Goal: Task Accomplishment & Management: Use online tool/utility

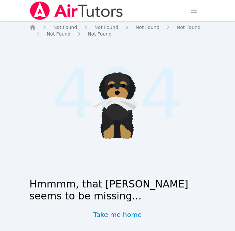
click at [36, 20] on div at bounding box center [76, 10] width 94 height 21
click at [39, 10] on img at bounding box center [76, 10] width 94 height 19
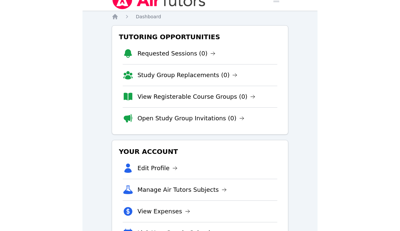
scroll to position [12, 0]
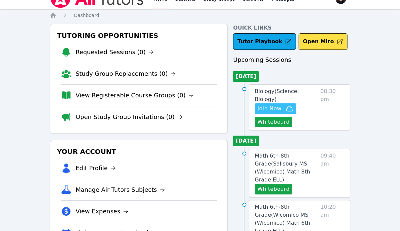
click at [234, 105] on span "Join Now" at bounding box center [269, 109] width 24 height 8
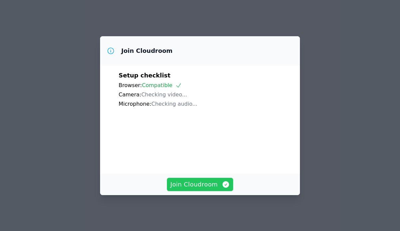
click at [201, 184] on span "Join Cloudroom" at bounding box center [199, 184] width 59 height 9
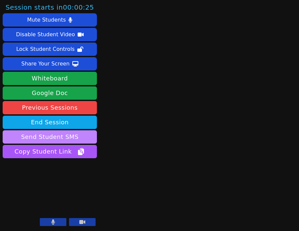
click at [72, 140] on button "Send Student SMS" at bounding box center [50, 136] width 94 height 13
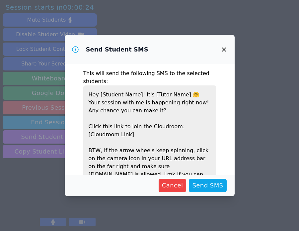
scroll to position [31, 0]
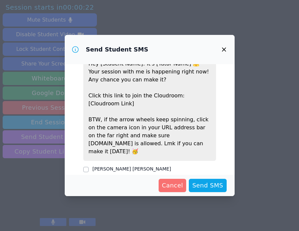
click at [173, 185] on span "Cancel" at bounding box center [172, 185] width 21 height 9
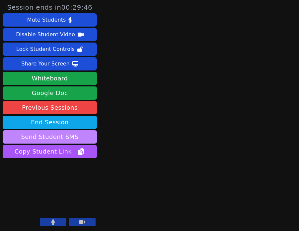
click at [46, 135] on button "Send Student SMS" at bounding box center [50, 136] width 94 height 13
click at [46, 135] on body "Session ends in 00:29:46 Mute Students Disable Student Video Lock Student Contr…" at bounding box center [149, 115] width 299 height 231
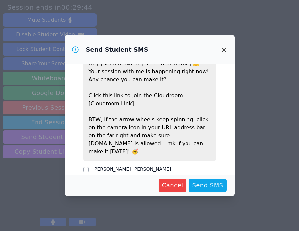
click at [97, 166] on label "Guadalupe Rios Elias" at bounding box center [132, 168] width 79 height 5
click at [89, 167] on input "Guadalupe Rios Elias" at bounding box center [85, 169] width 5 height 5
checkbox input "true"
click at [209, 183] on span "Send SMS" at bounding box center [207, 185] width 31 height 9
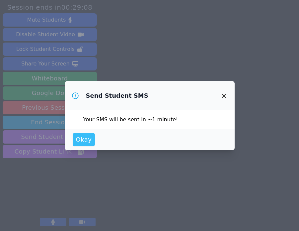
click at [88, 137] on span "Okay" at bounding box center [84, 139] width 16 height 9
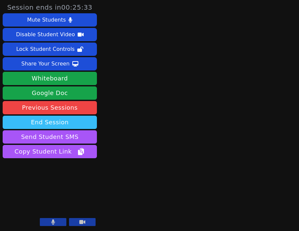
click at [68, 119] on button "End Session" at bounding box center [50, 122] width 94 height 13
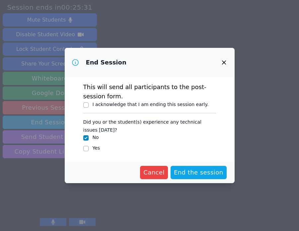
click at [143, 104] on label "I acknowledge that I am ending this session early." at bounding box center [151, 104] width 116 height 5
click at [89, 104] on input "I acknowledge that I am ending this session early." at bounding box center [85, 104] width 5 height 5
checkbox input "true"
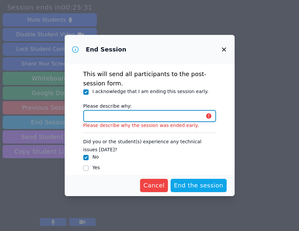
click at [145, 118] on input "Please describe why:" at bounding box center [149, 116] width 133 height 12
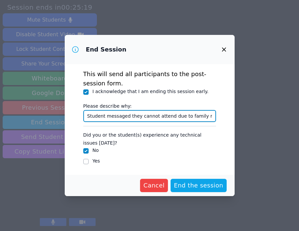
scroll to position [0, 4]
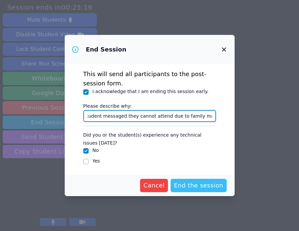
type input "Student messaged they cannot attend due to family matters"
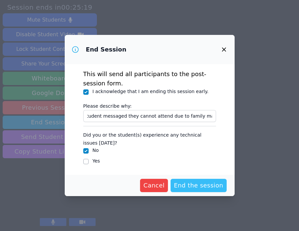
click at [206, 183] on span "End the session" at bounding box center [198, 185] width 49 height 9
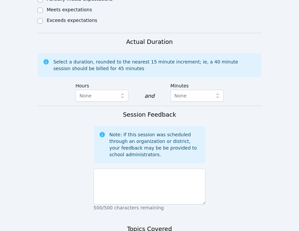
scroll to position [509, 0]
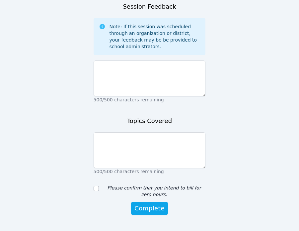
click at [136, 37] on div "Note: If this session was scheduled through an organization or district, your f…" at bounding box center [150, 36] width 112 height 37
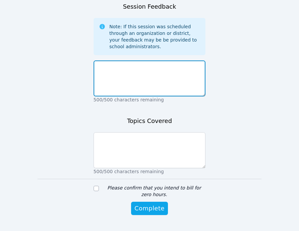
click at [141, 60] on textarea at bounding box center [150, 78] width 112 height 36
click at [116, 60] on textarea "student can't attend- will" at bounding box center [150, 78] width 112 height 36
drag, startPoint x: 173, startPoint y: 51, endPoint x: 222, endPoint y: 62, distance: 50.4
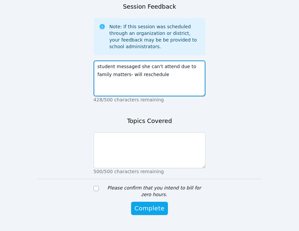
type textarea "student messaged she can't attend due to family matters- will reschedule"
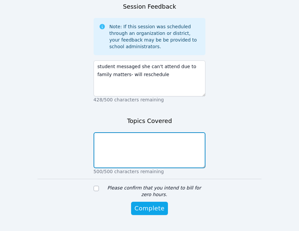
click at [180, 136] on textarea at bounding box center [150, 150] width 112 height 36
type textarea "n/a"
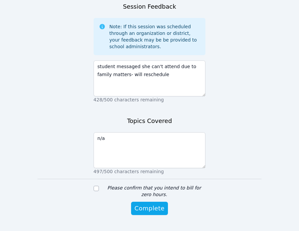
click at [149, 185] on label "Please confirm that you intend to bill for zero hours." at bounding box center [154, 191] width 94 height 12
click at [99, 186] on input "Please confirm that you intend to bill for zero hours." at bounding box center [96, 188] width 5 height 5
checkbox input "true"
click at [153, 204] on span "Complete" at bounding box center [150, 208] width 30 height 9
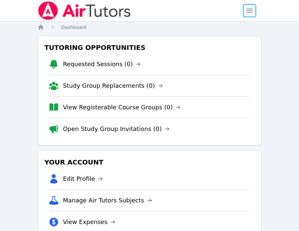
click at [250, 11] on span "button" at bounding box center [249, 10] width 15 height 15
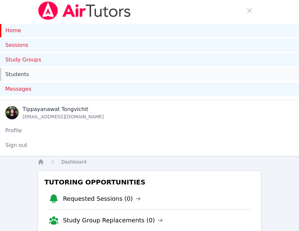
click at [79, 76] on link "Students" at bounding box center [149, 74] width 299 height 13
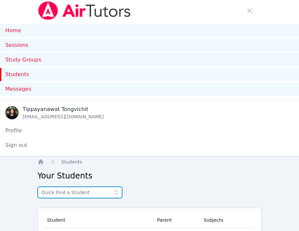
click at [83, 189] on input "text" at bounding box center [80, 192] width 85 height 12
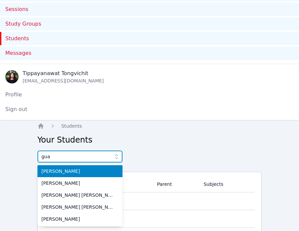
scroll to position [55, 0]
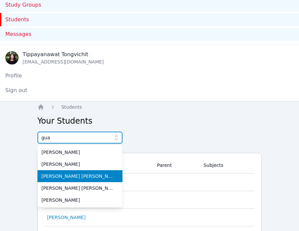
type input "gua"
click at [91, 176] on span "Guadalupe Rios Elias" at bounding box center [80, 176] width 77 height 7
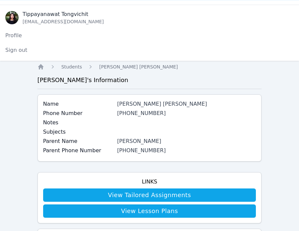
scroll to position [90, 0]
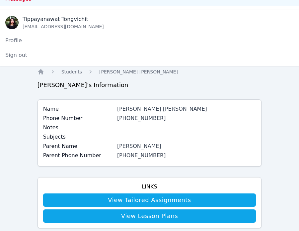
click at [139, 108] on div "Guadalupe Rios Elias" at bounding box center [186, 109] width 139 height 8
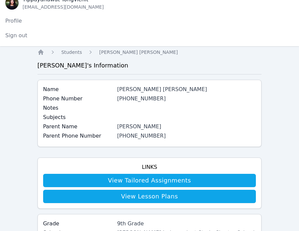
scroll to position [119, 0]
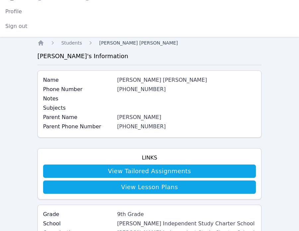
click at [115, 41] on span "Guadalupe Rios Elias" at bounding box center [138, 42] width 79 height 5
click at [105, 41] on span "Guadalupe Rios Elias" at bounding box center [138, 42] width 79 height 5
click at [85, 57] on h3 "Guadalupe 's Information" at bounding box center [150, 55] width 225 height 9
click at [72, 41] on span "Students" at bounding box center [71, 42] width 21 height 5
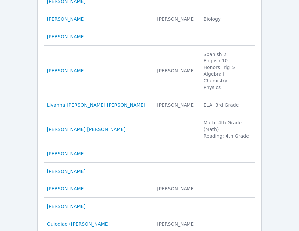
scroll to position [511, 0]
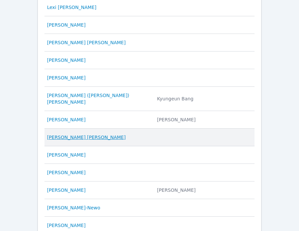
click at [72, 134] on link "Guadalupe Rios Elias" at bounding box center [86, 137] width 79 height 7
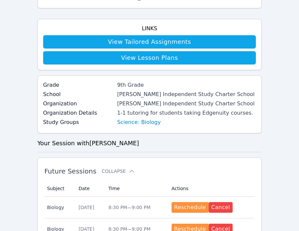
scroll to position [176, 0]
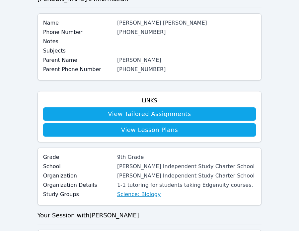
click at [134, 195] on link "Science: Biology" at bounding box center [139, 194] width 44 height 8
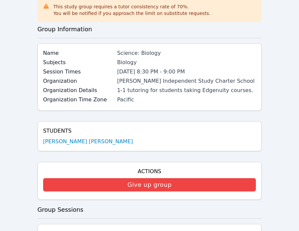
scroll to position [173, 0]
